Goal: Task Accomplishment & Management: Manage account settings

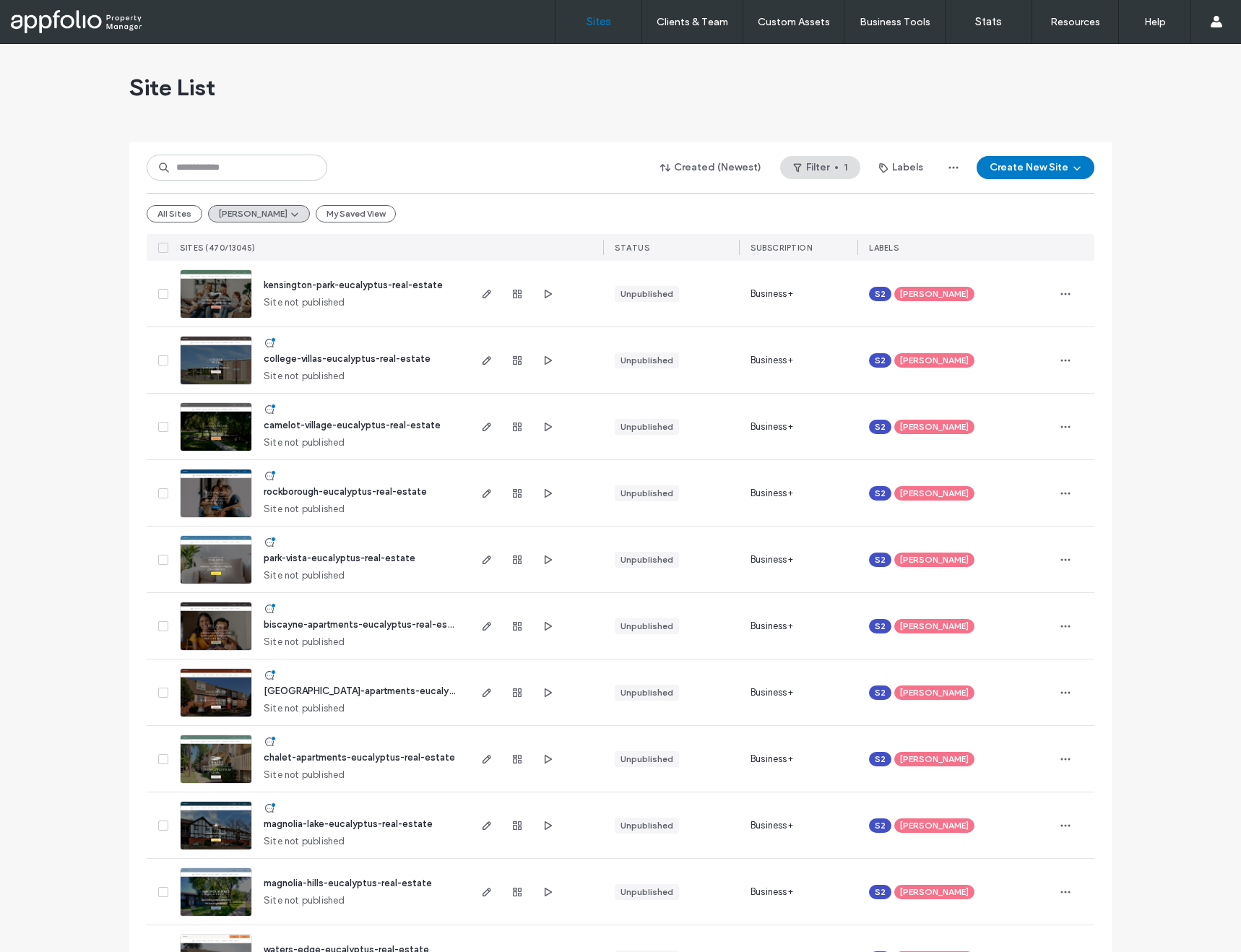
click at [405, 188] on div "Created (Newest) Filter 1 Labels Create New Site All Sites Tiffany My Saved Vie…" at bounding box center [620, 201] width 948 height 118
click at [222, 288] on img at bounding box center [216, 319] width 71 height 98
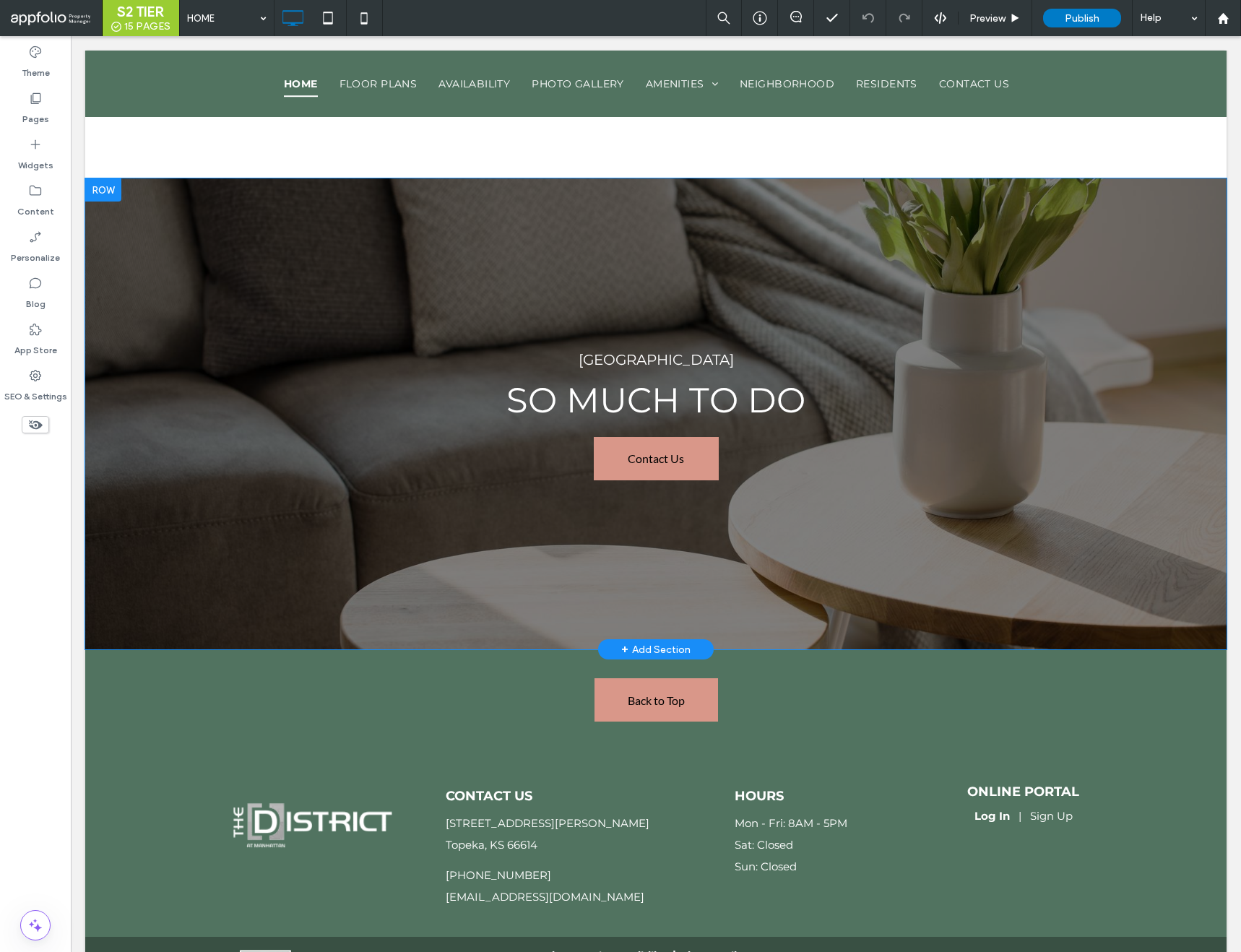
scroll to position [4039, 0]
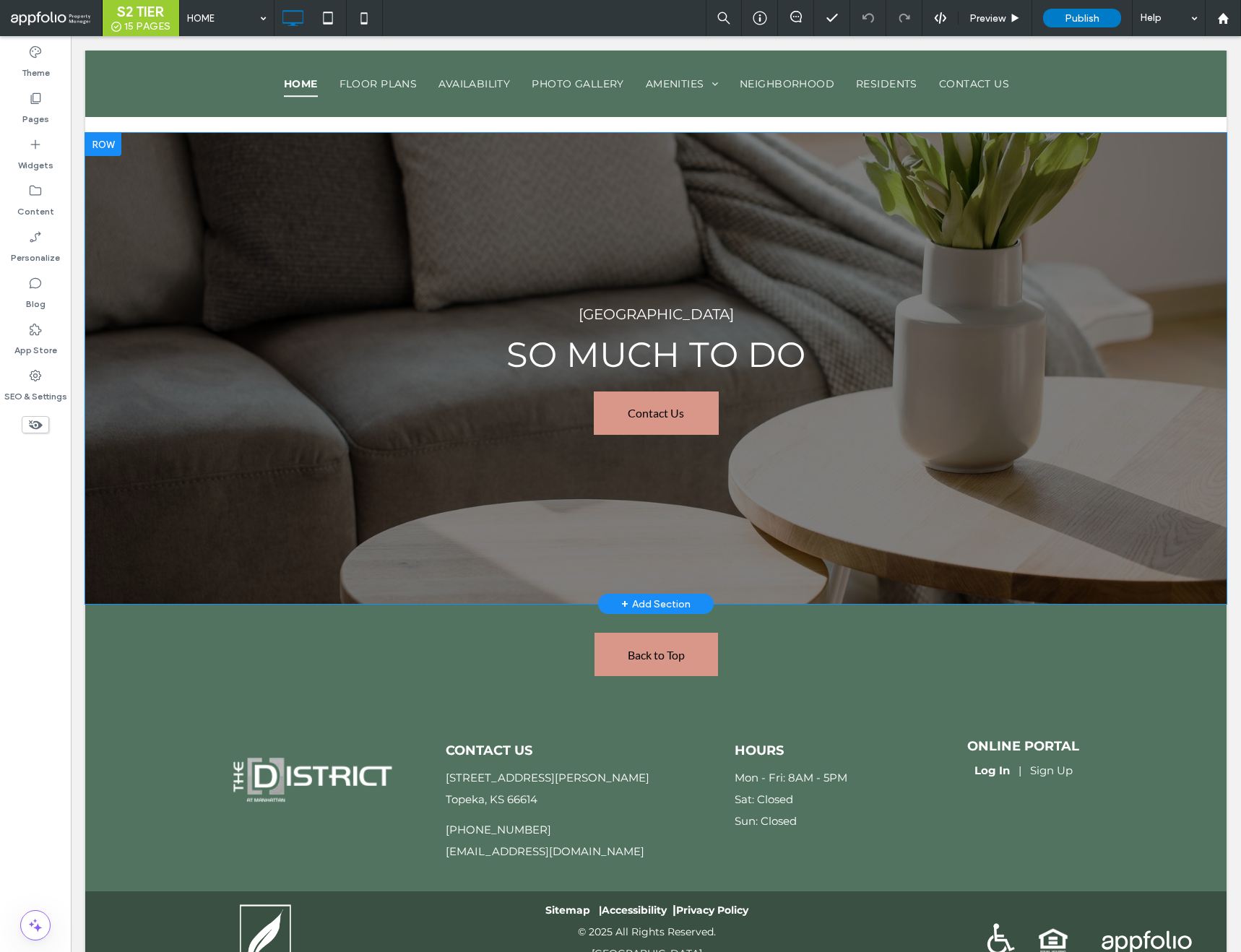
click at [338, 152] on div "[GEOGRAPHIC_DATA] So Much to do Contact Us Click To Paste Row + Add Section" at bounding box center [656, 368] width 1141 height 471
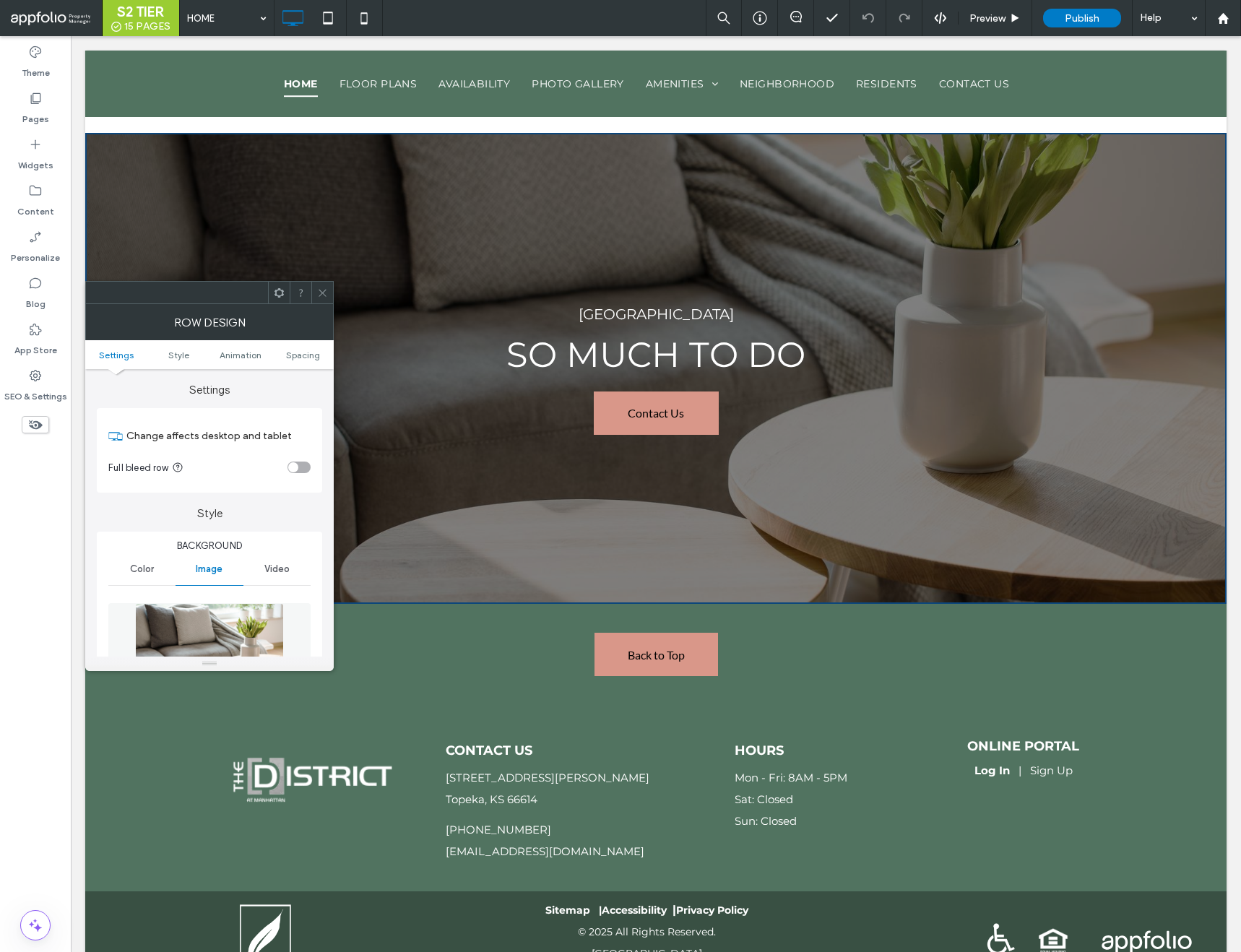
click at [321, 294] on icon at bounding box center [322, 293] width 11 height 11
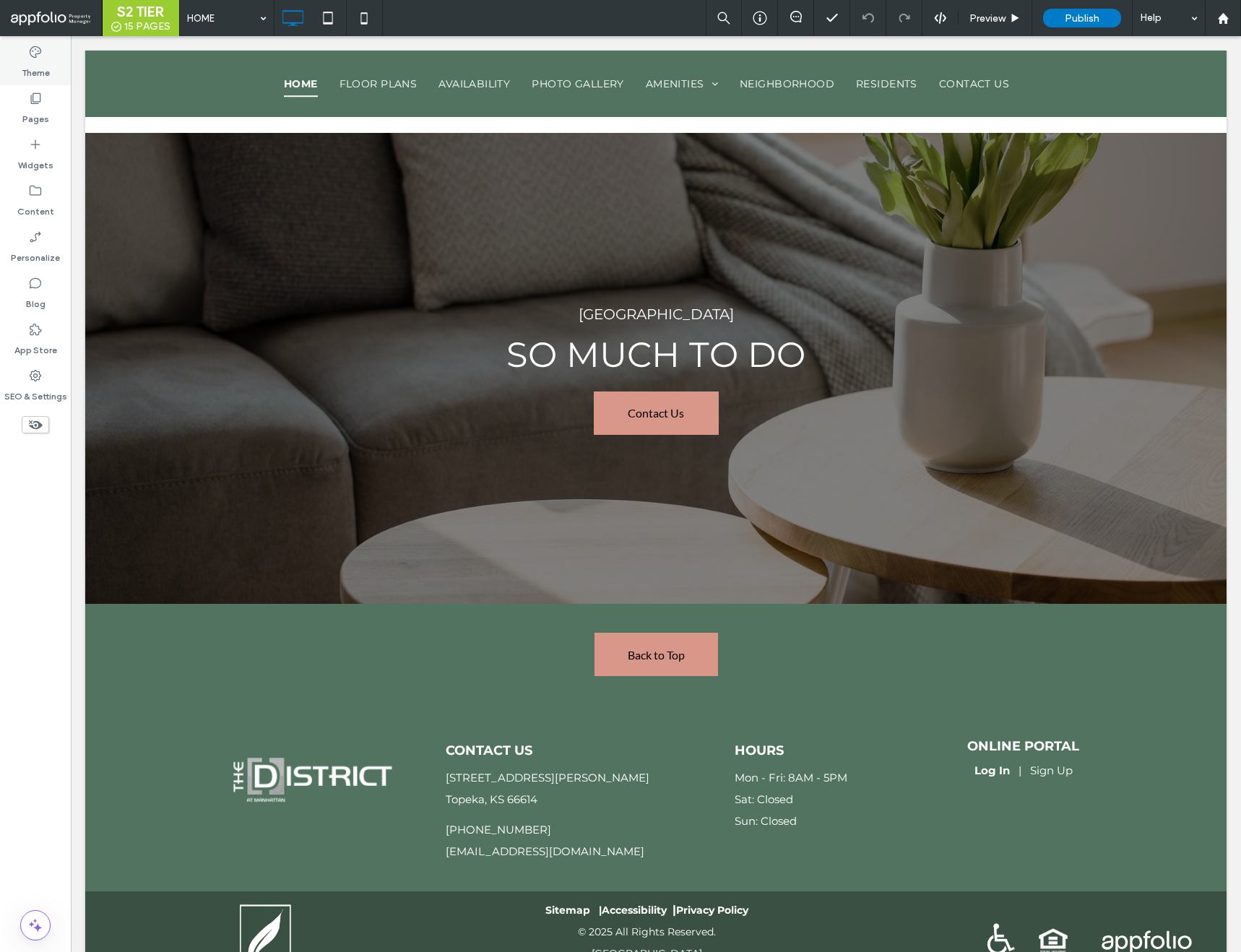
click at [37, 50] on icon at bounding box center [35, 52] width 15 height 15
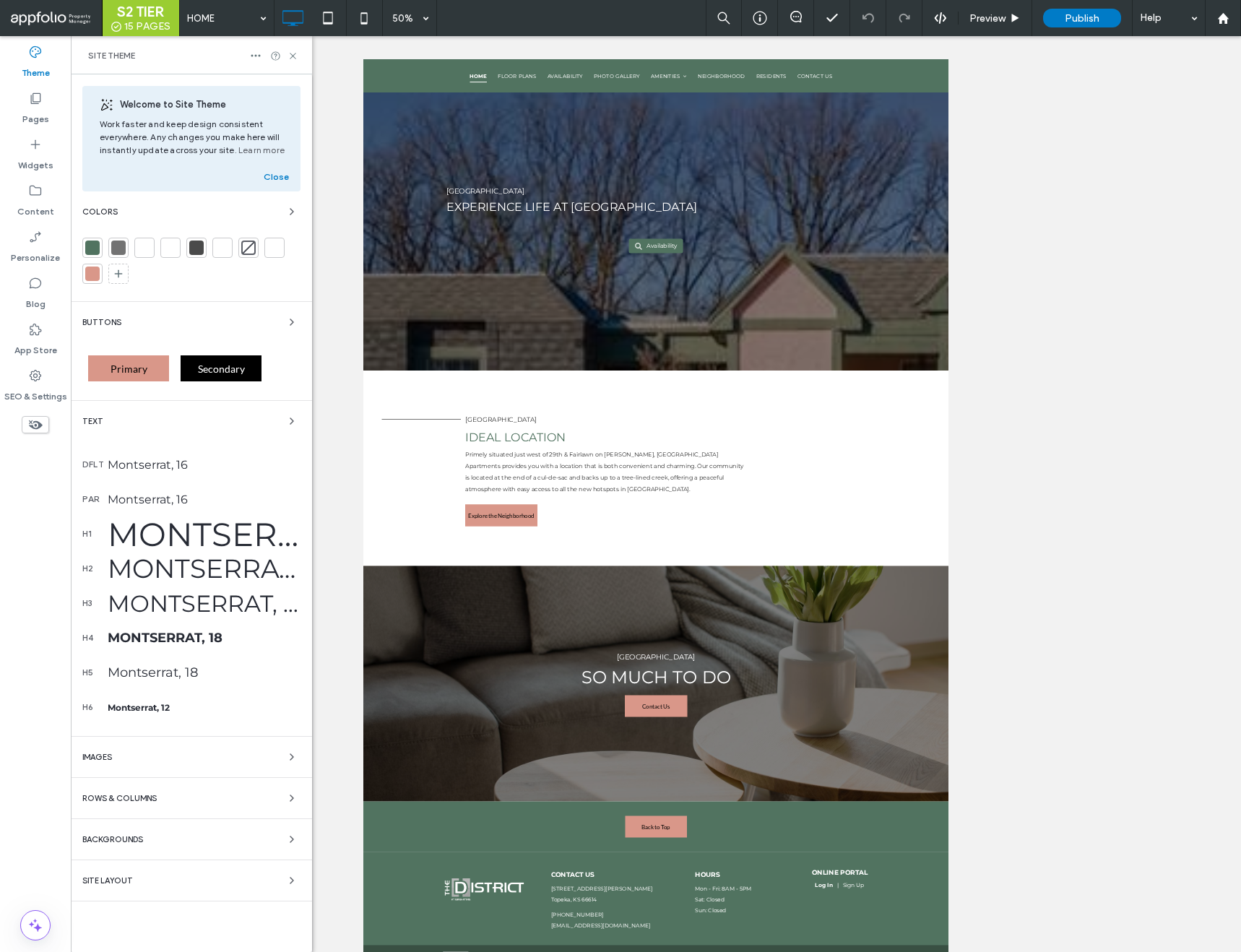
scroll to position [3123, 0]
click at [102, 381] on div "Primary" at bounding box center [128, 368] width 81 height 26
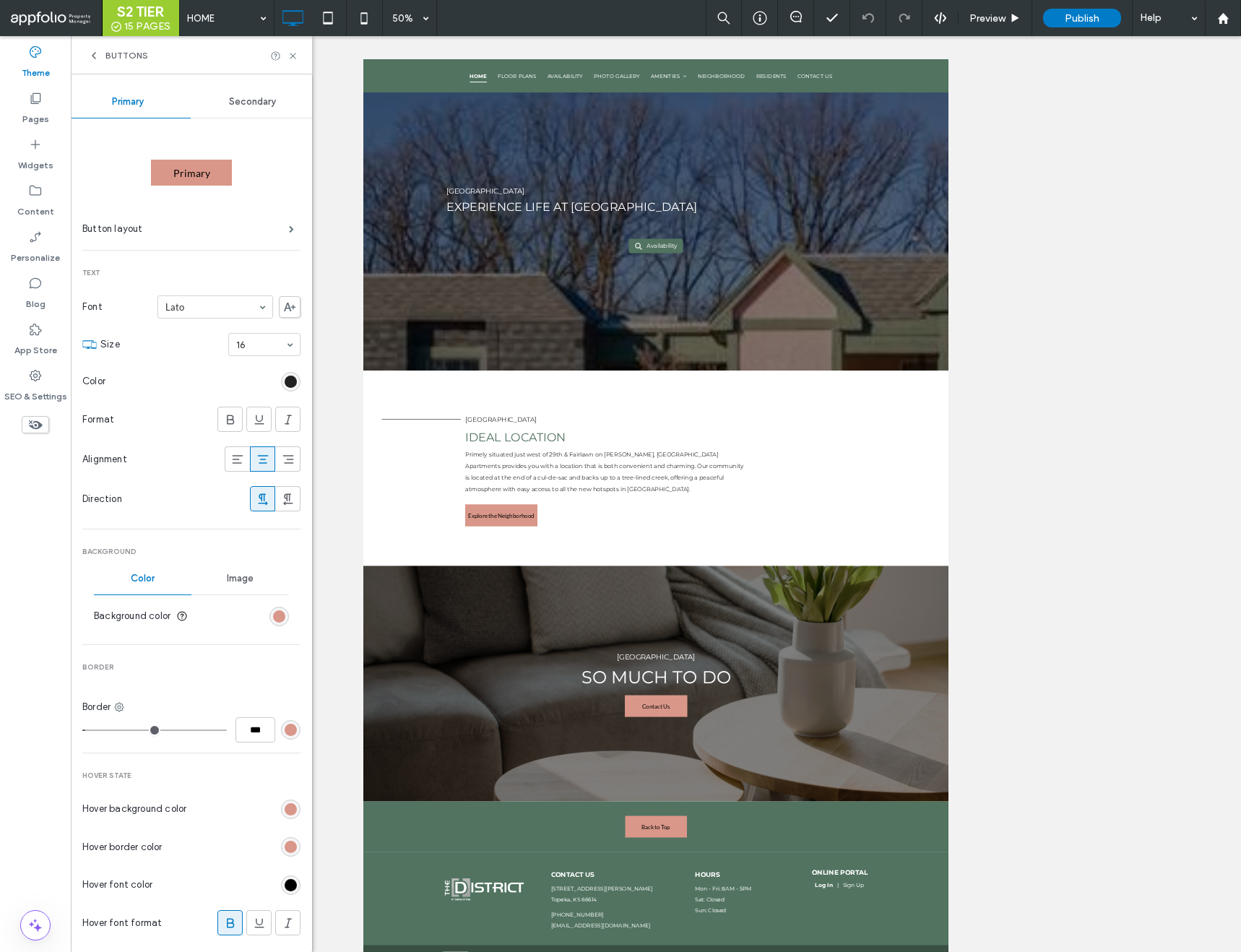
click at [284, 376] on div "rgb(0, 0, 0)" at bounding box center [291, 382] width 12 height 12
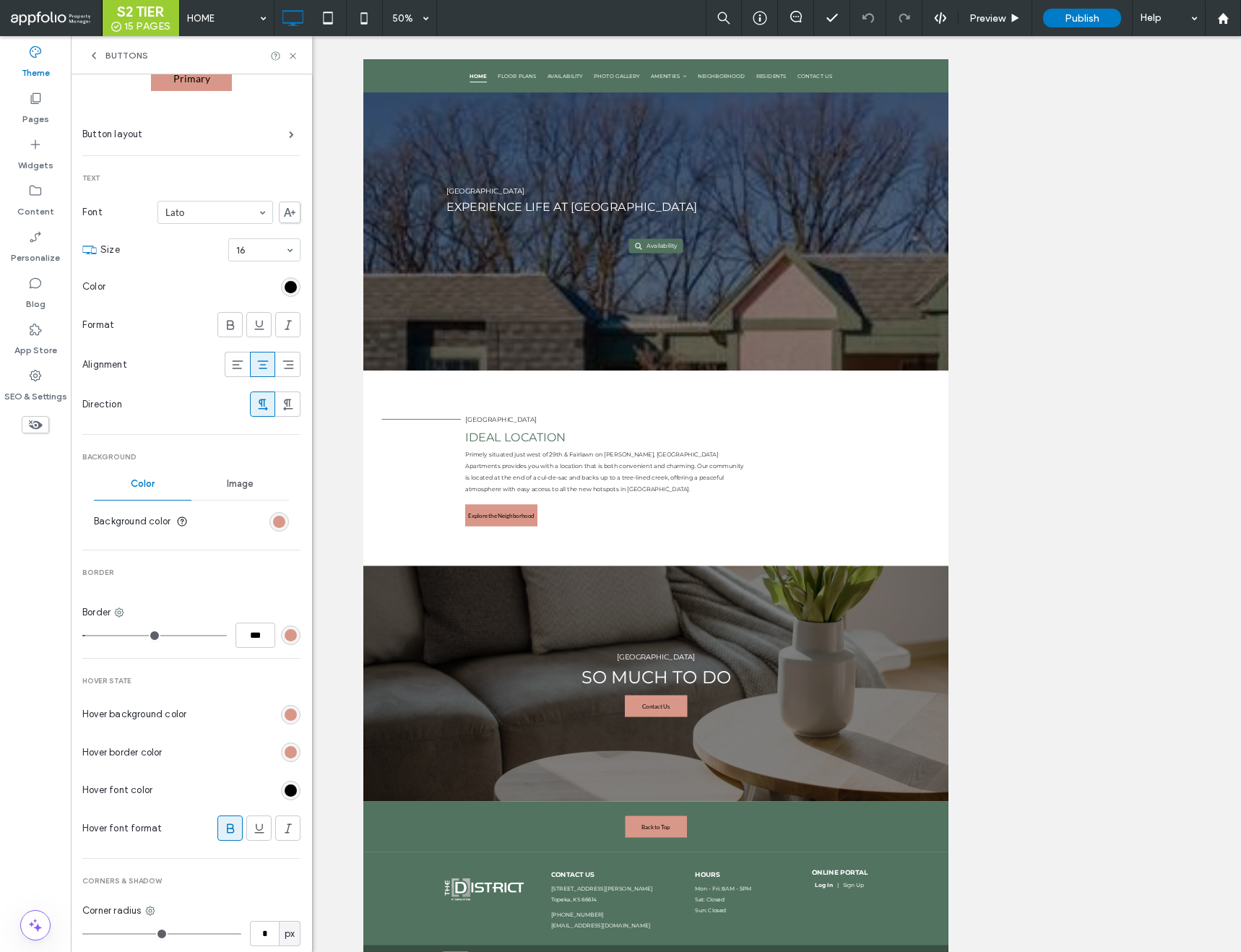
scroll to position [150, 0]
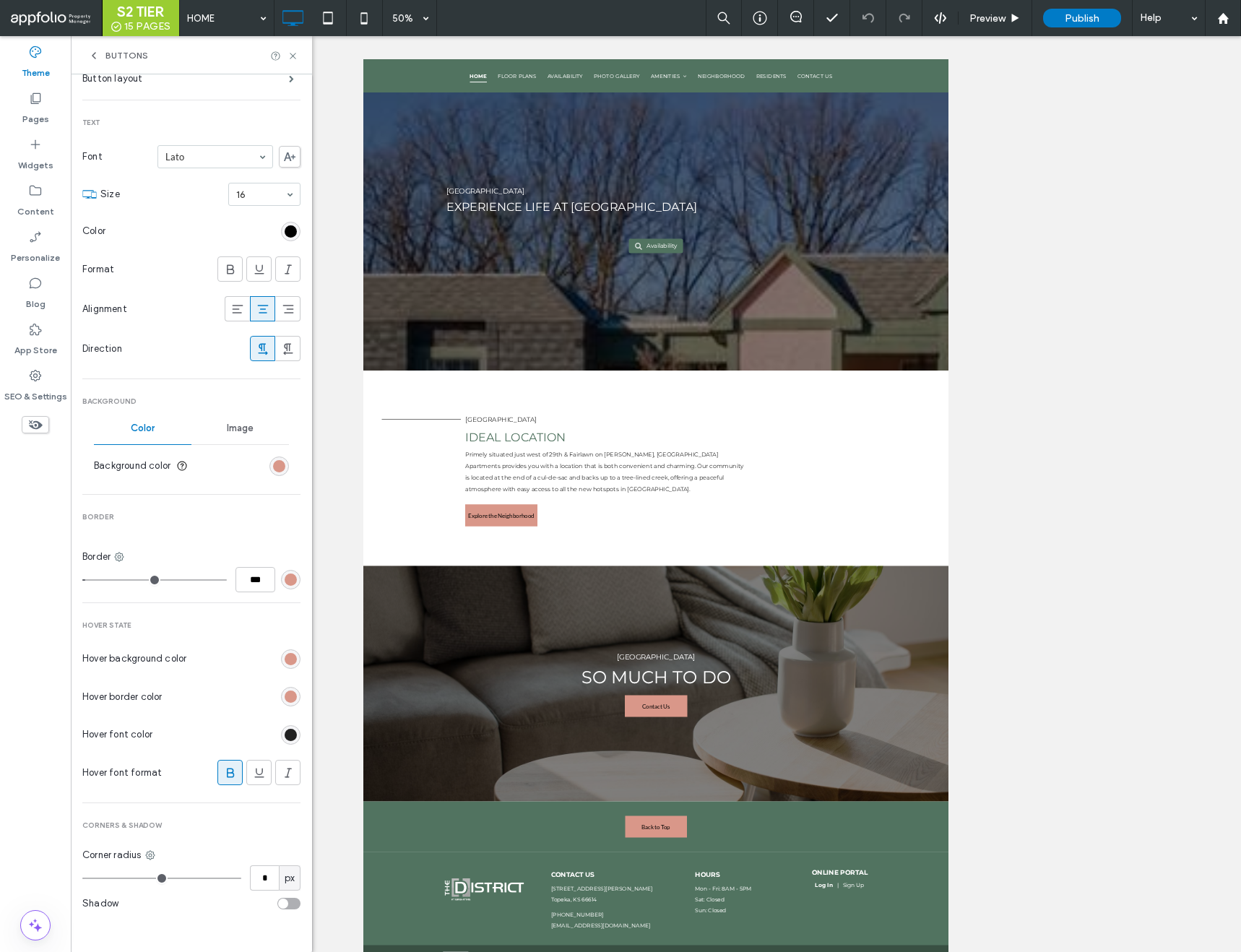
click at [287, 736] on div "rgb(0, 0, 0)" at bounding box center [291, 735] width 12 height 12
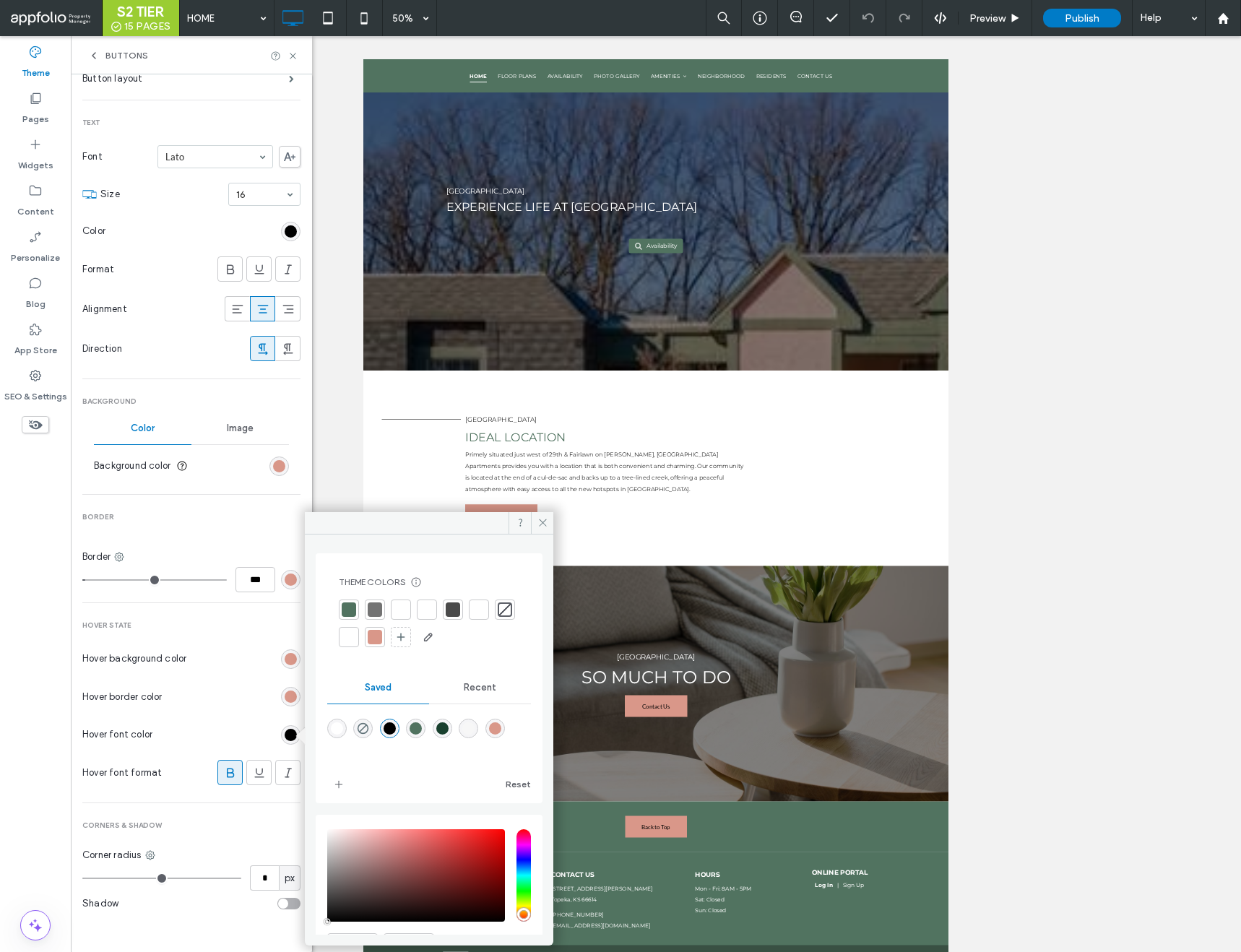
click at [400, 735] on div "rgba(0,0,0,1)" at bounding box center [389, 728] width 19 height 19
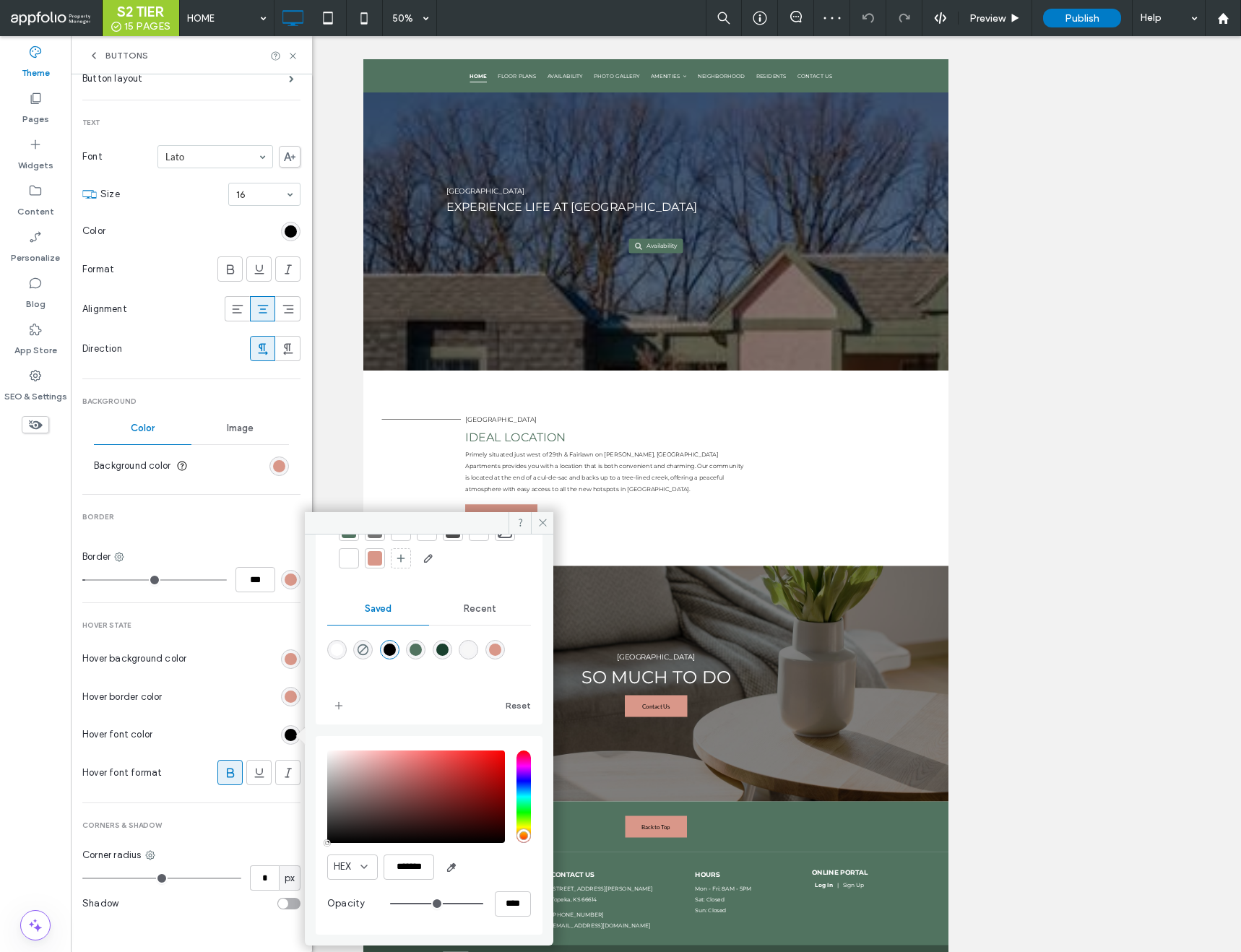
click at [395, 649] on div "rgba(0,0,0,1)" at bounding box center [390, 650] width 12 height 12
click at [541, 522] on icon at bounding box center [543, 523] width 11 height 11
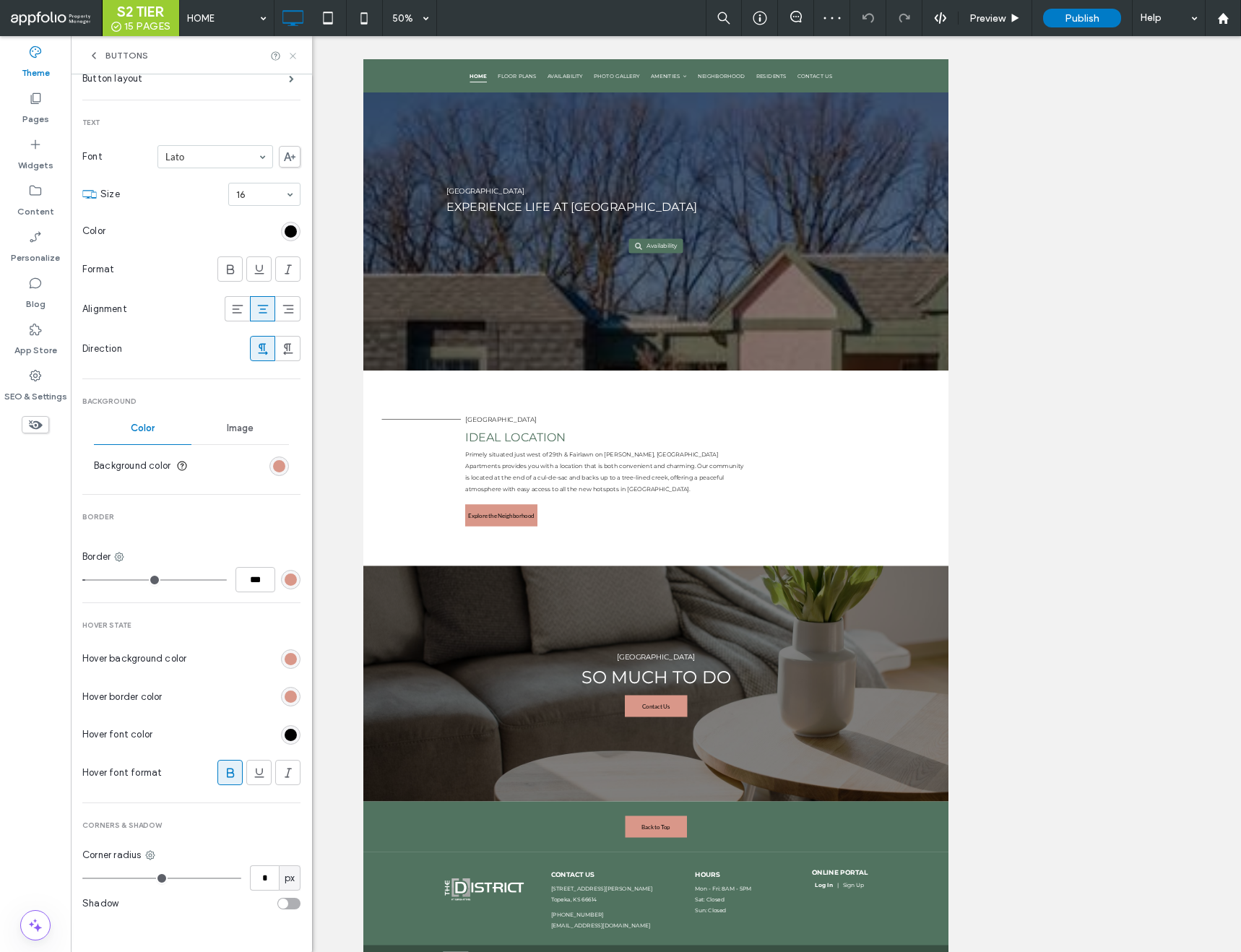
click at [293, 52] on icon at bounding box center [293, 56] width 11 height 11
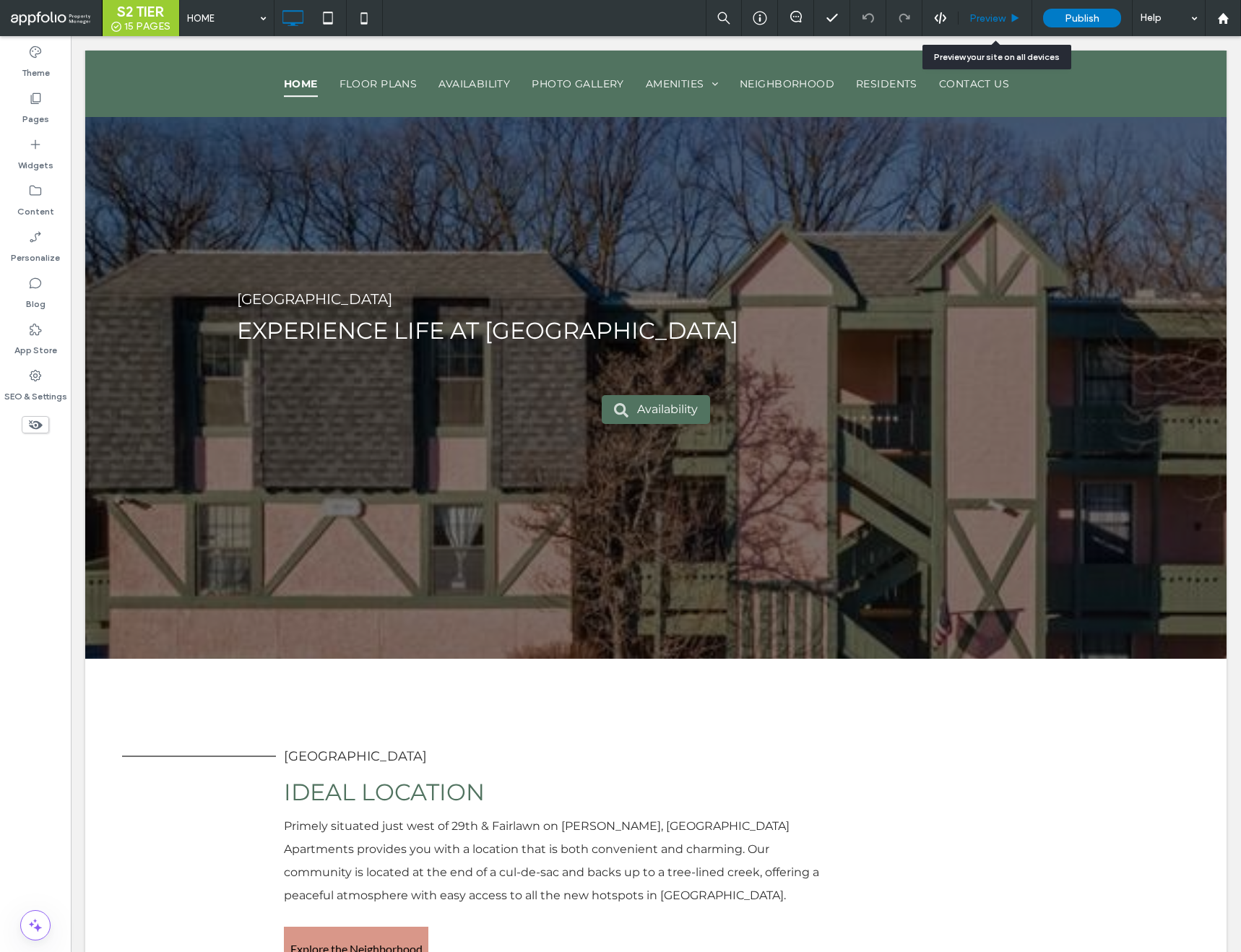
click at [980, 15] on span "Preview" at bounding box center [987, 18] width 36 height 12
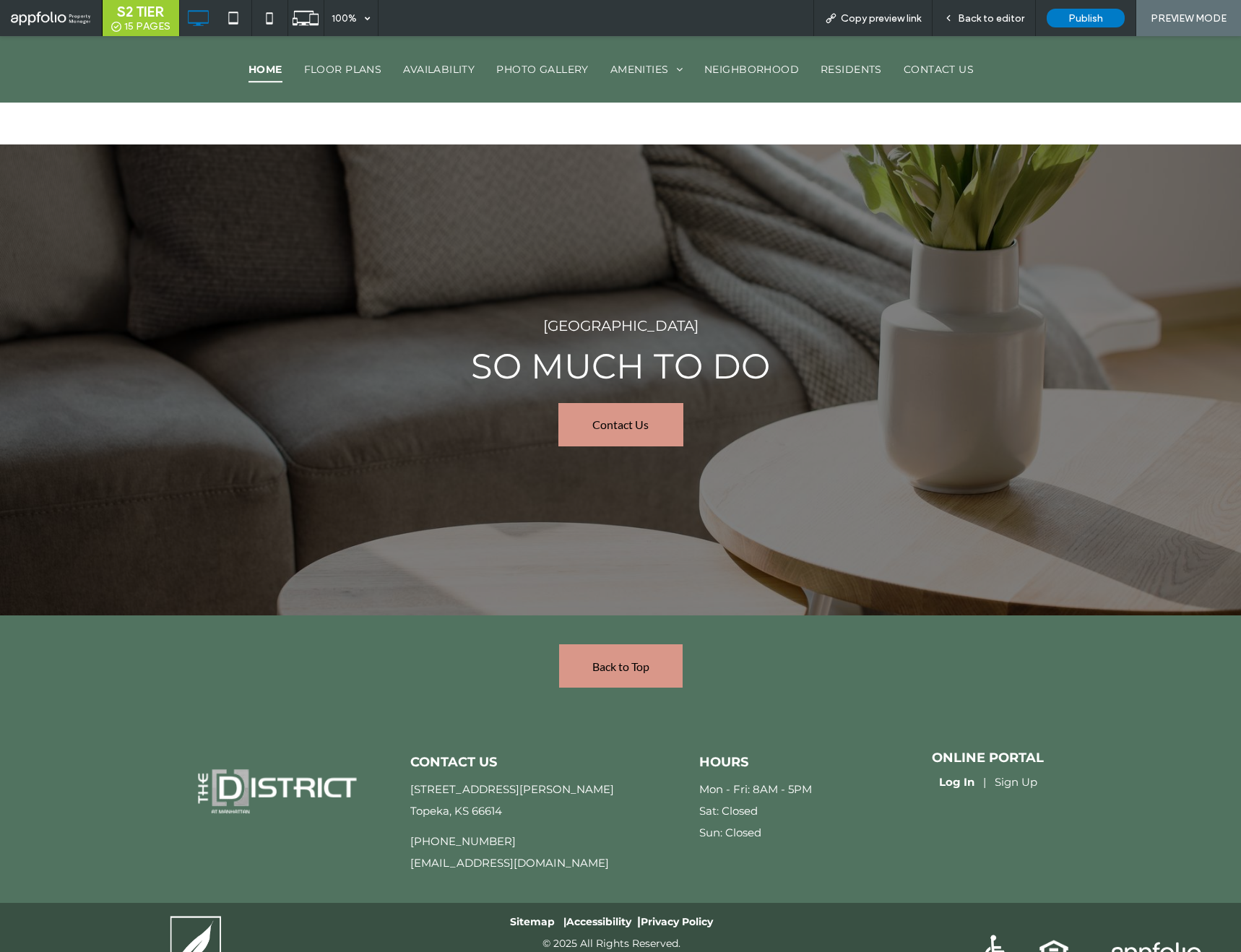
scroll to position [4118, 0]
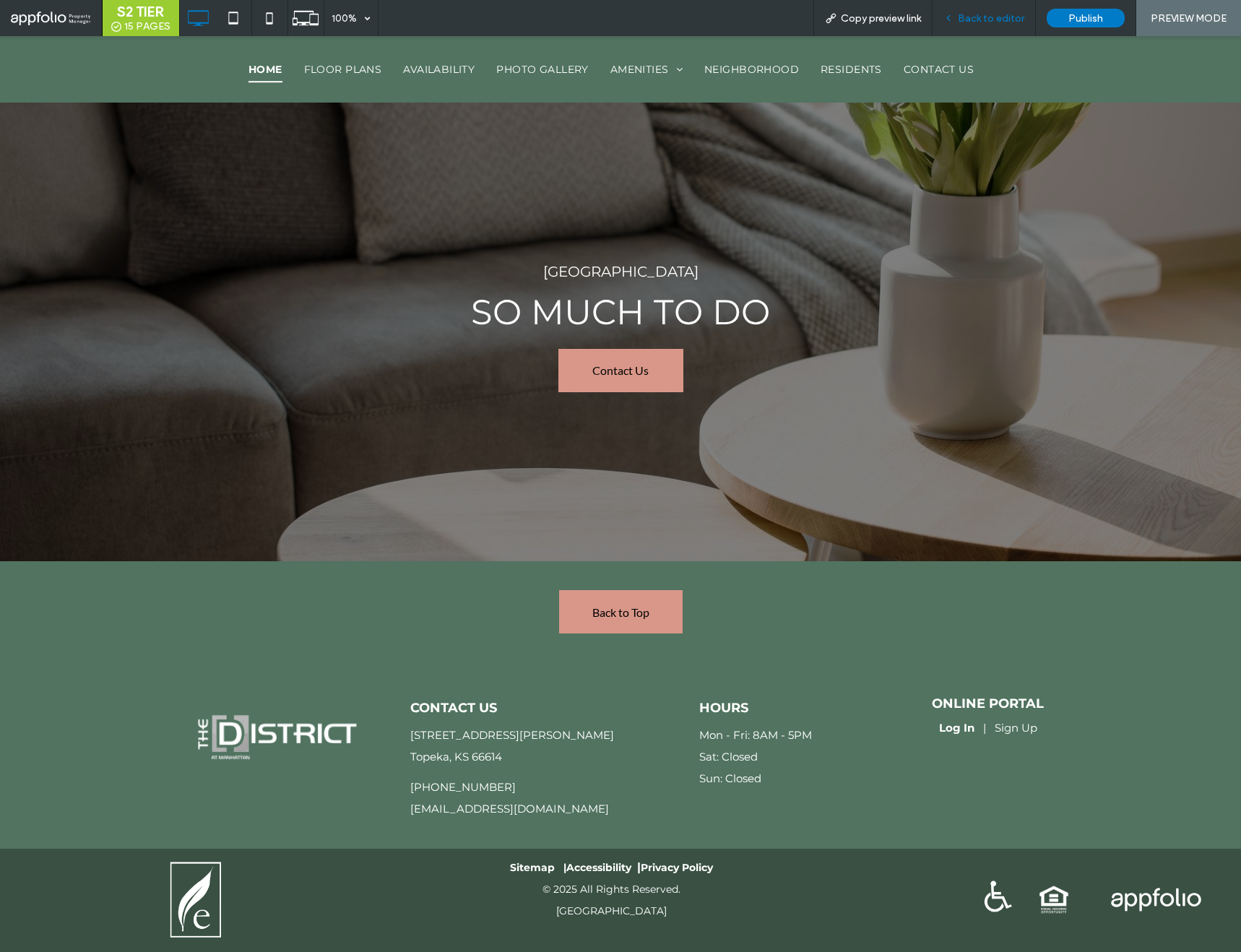
click at [997, 16] on span "Back to editor" at bounding box center [991, 18] width 66 height 12
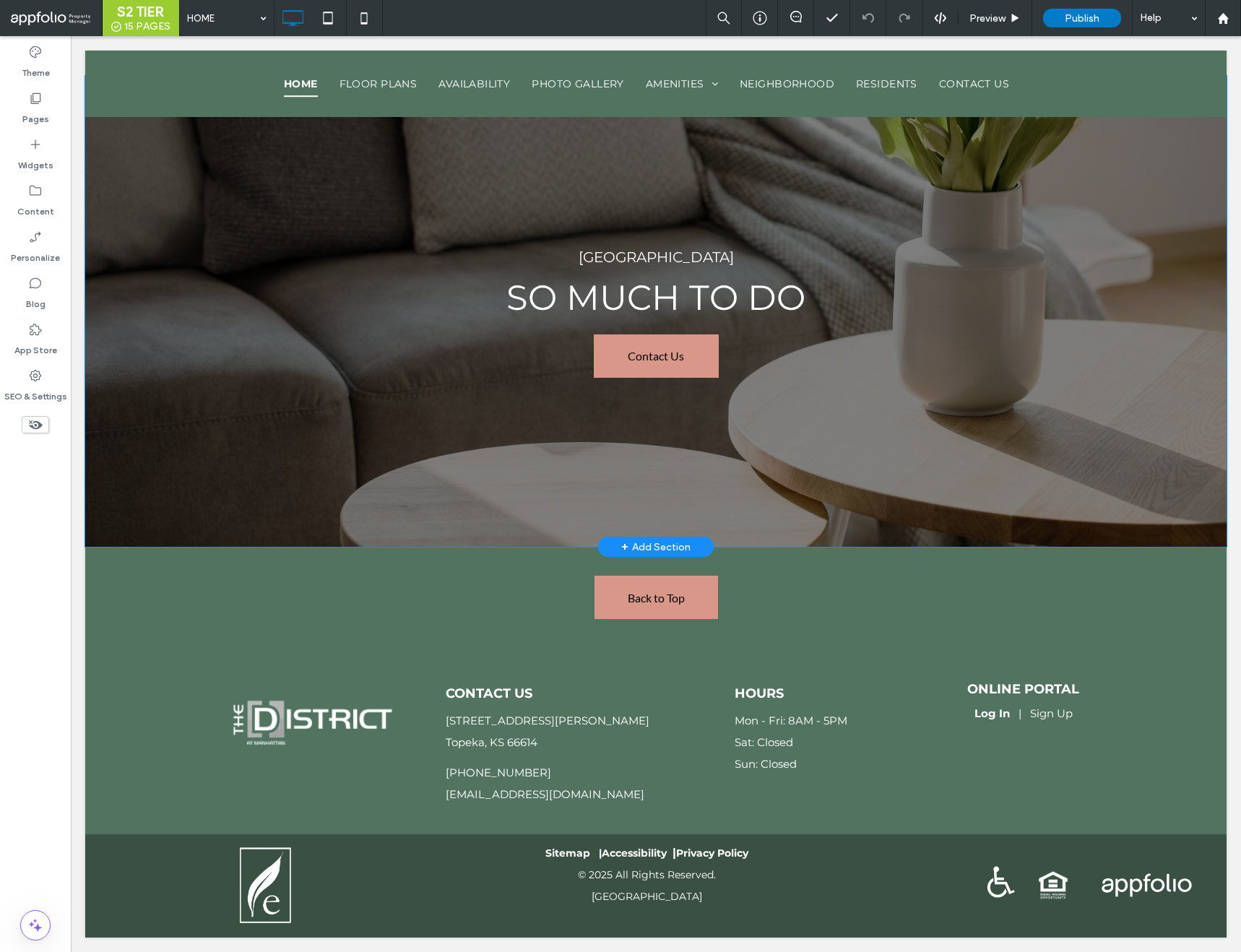
scroll to position [4096, 0]
click at [644, 349] on span "Contact Us" at bounding box center [656, 356] width 57 height 37
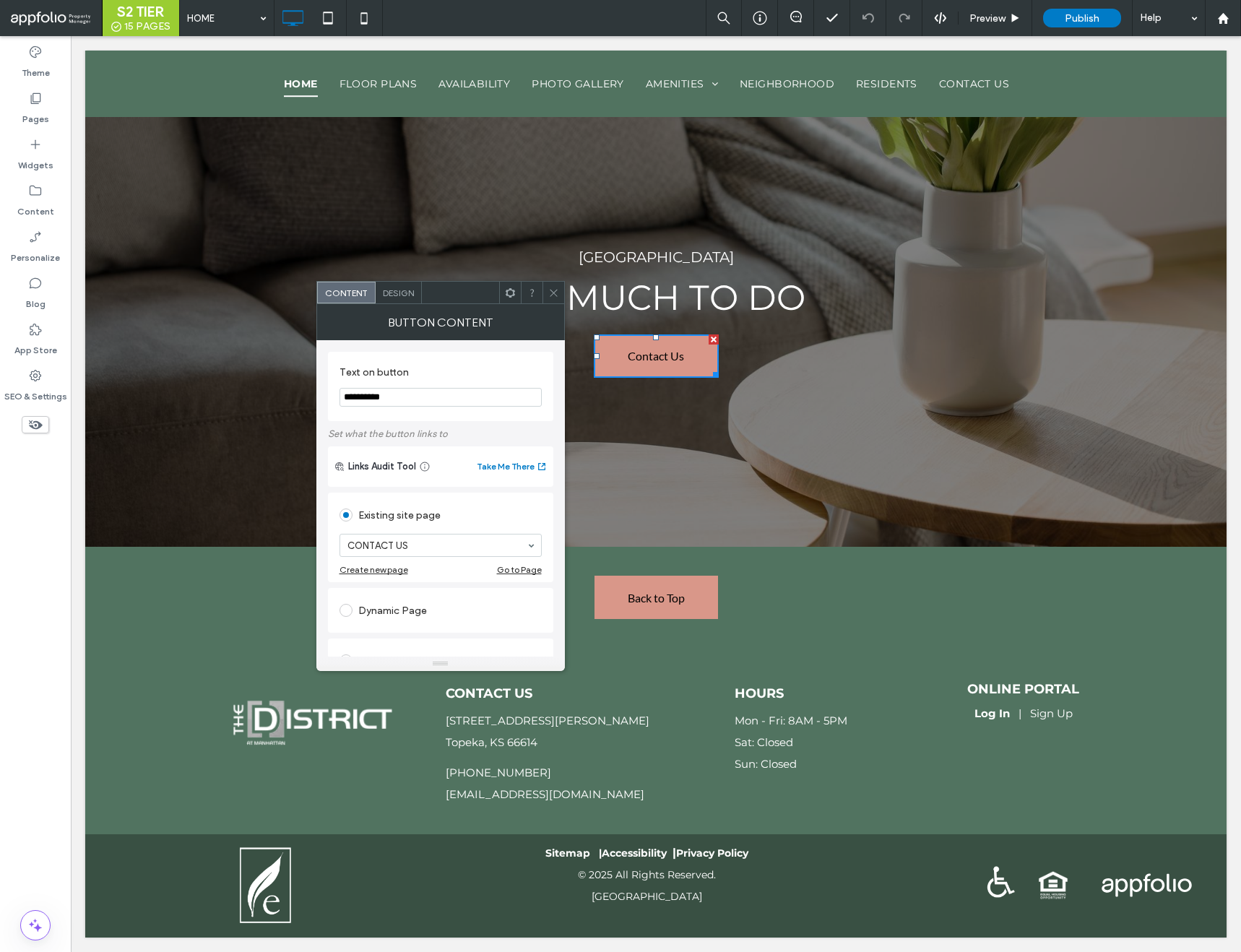
click at [389, 295] on span "Design" at bounding box center [398, 293] width 31 height 11
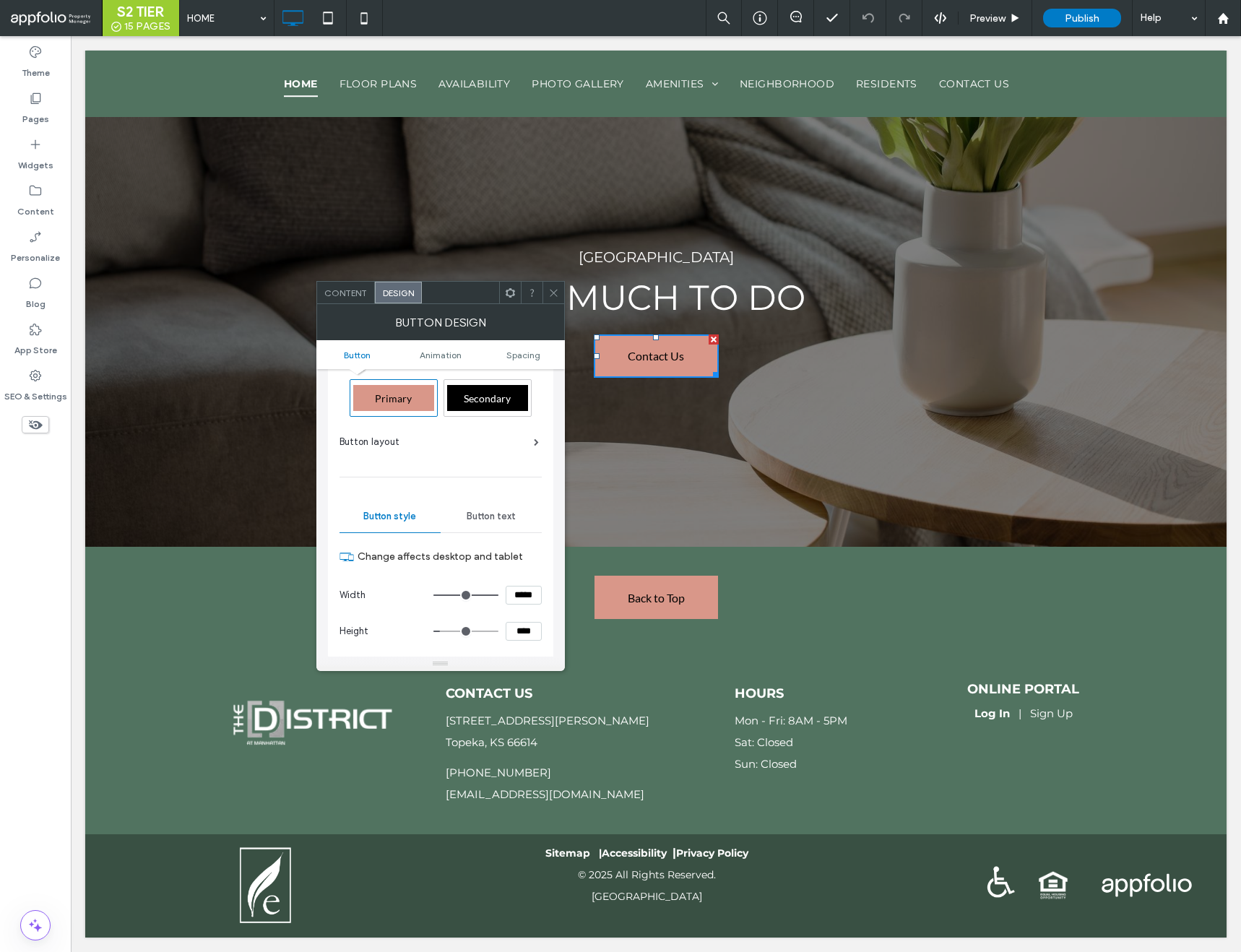
scroll to position [44, 0]
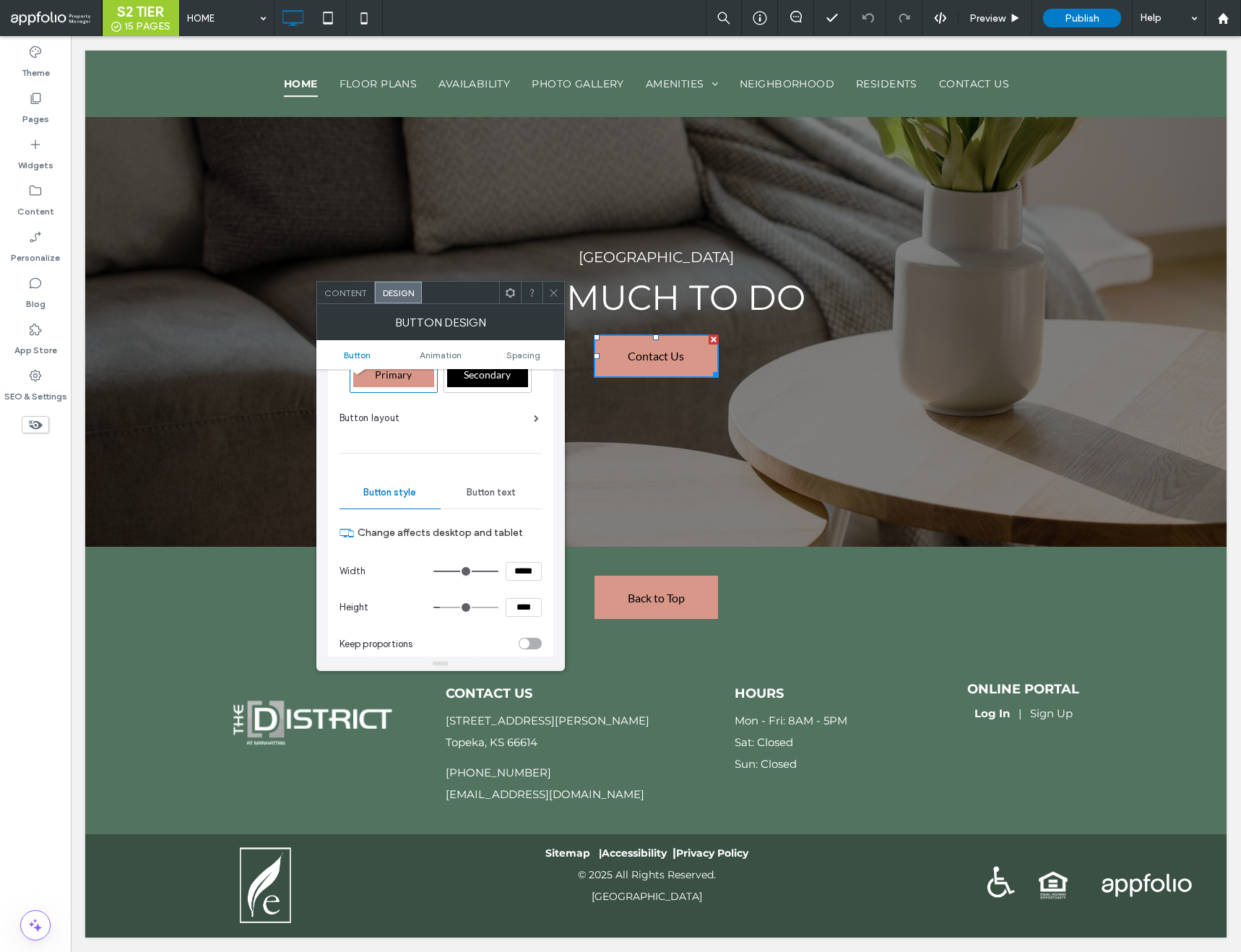
click at [400, 379] on span "Primary" at bounding box center [394, 374] width 37 height 12
type input "*"
type input "***"
click at [648, 604] on link "Back to Top" at bounding box center [656, 597] width 124 height 43
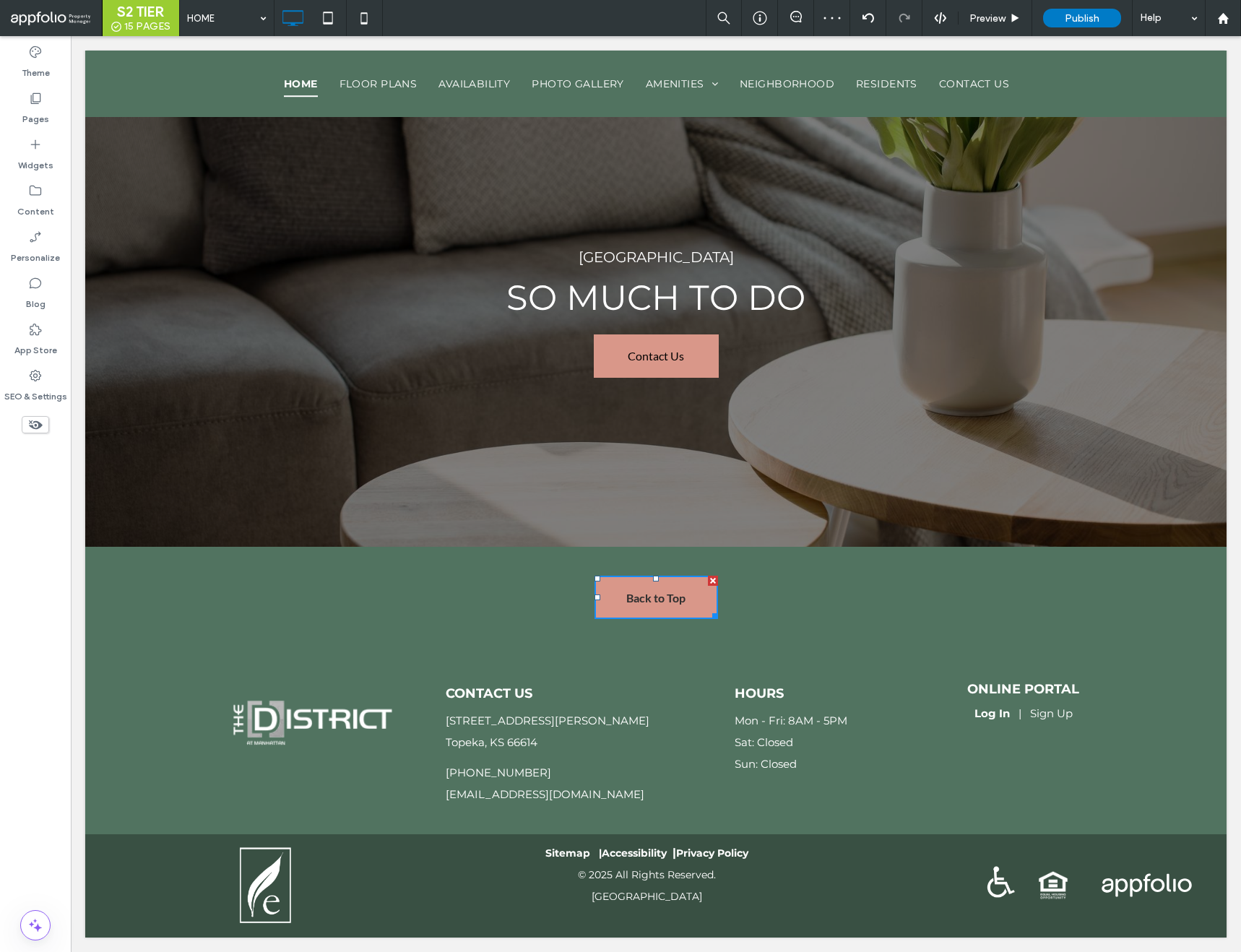
click at [620, 597] on link "Back to Top" at bounding box center [656, 597] width 124 height 43
click at [625, 597] on link "Back to Top" at bounding box center [656, 597] width 124 height 43
click at [690, 594] on link "Back to Top" at bounding box center [656, 597] width 124 height 43
click at [683, 596] on span "Back to Top" at bounding box center [656, 598] width 59 height 14
